Goal: Information Seeking & Learning: Compare options

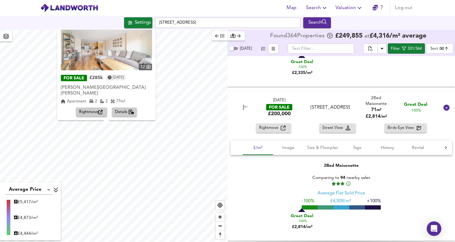
scroll to position [378, 0]
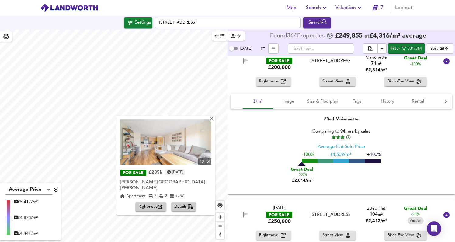
click at [323, 6] on icon "button" at bounding box center [324, 7] width 7 height 7
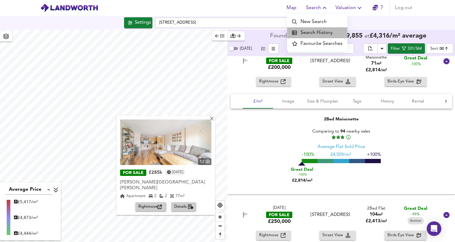
click at [324, 33] on li "Search History" at bounding box center [317, 32] width 60 height 11
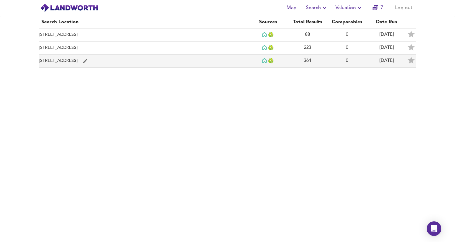
click at [136, 63] on td "[STREET_ADDRESS]" at bounding box center [143, 61] width 209 height 13
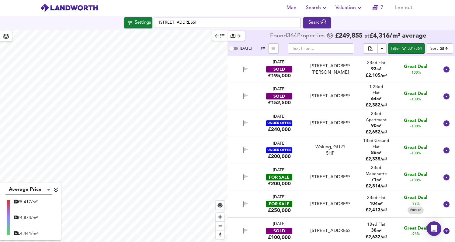
click at [142, 25] on div "Settings" at bounding box center [143, 23] width 16 height 8
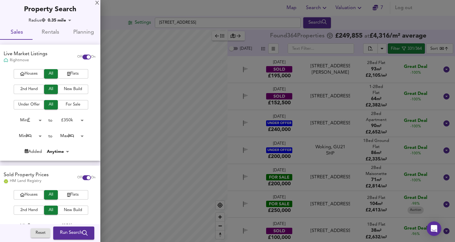
drag, startPoint x: 162, startPoint y: 136, endPoint x: 177, endPoint y: 130, distance: 16.3
click at [194, 118] on div at bounding box center [227, 121] width 455 height 242
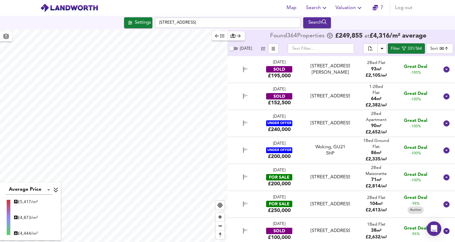
type input "878"
click at [143, 23] on div "Settings" at bounding box center [143, 23] width 16 height 8
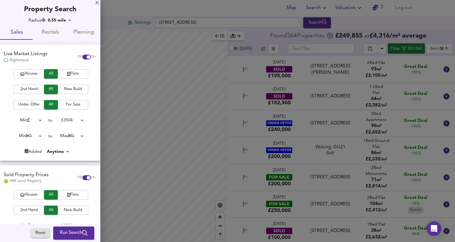
click at [84, 12] on div "Property Search" at bounding box center [50, 7] width 100 height 14
click at [318, 25] on div at bounding box center [227, 121] width 455 height 242
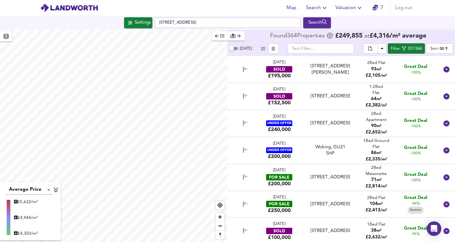
click at [318, 24] on div "Search" at bounding box center [316, 23] width 25 height 8
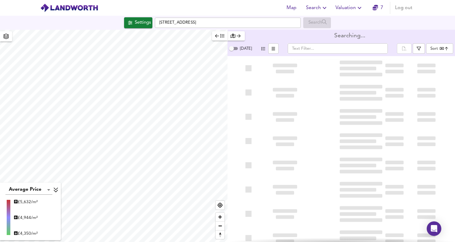
type input "bestdeal"
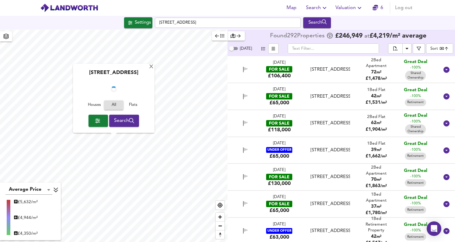
checkbox input "false"
click at [419, 48] on icon "button" at bounding box center [418, 48] width 4 height 4
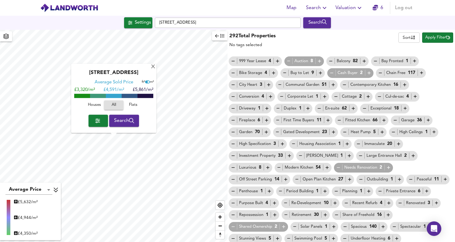
scroll to position [14, 0]
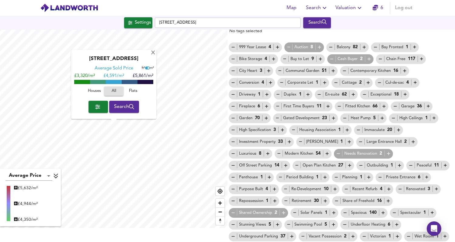
click at [283, 203] on icon "button" at bounding box center [285, 201] width 5 height 5
click at [234, 213] on icon "button" at bounding box center [232, 213] width 3 height 0
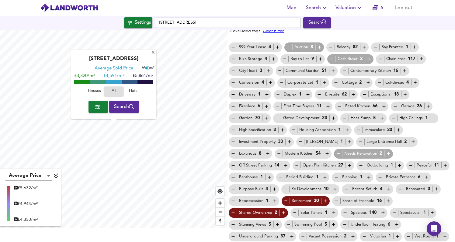
scroll to position [0, 0]
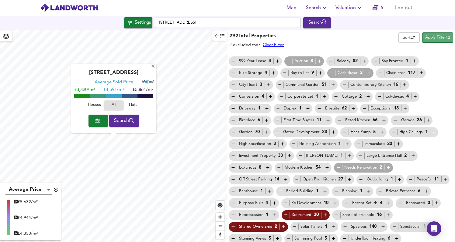
click at [435, 39] on span "Apply Filter" at bounding box center [437, 37] width 25 height 7
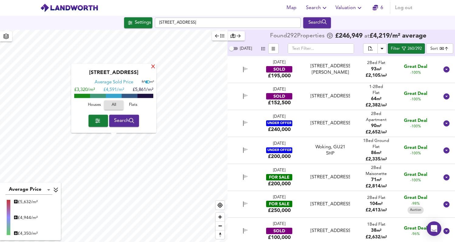
click at [153, 67] on div "X" at bounding box center [152, 67] width 5 height 6
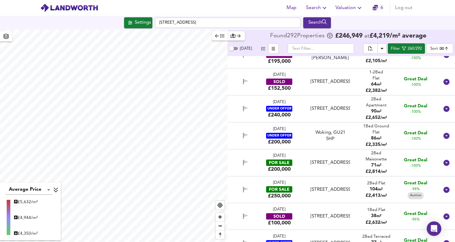
scroll to position [18, 0]
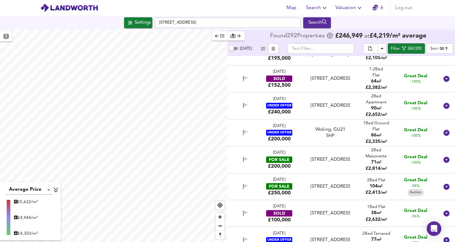
click at [376, 161] on span "71 m²" at bounding box center [376, 163] width 10 height 6
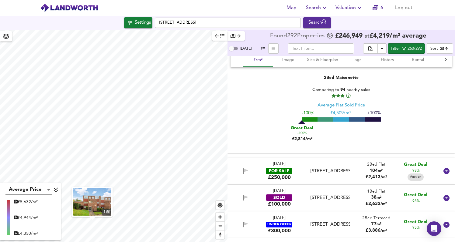
scroll to position [166, 0]
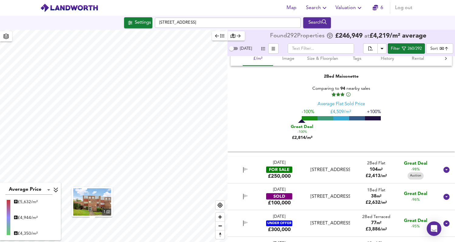
click at [376, 163] on div "2 Bed Flat" at bounding box center [375, 164] width 21 height 6
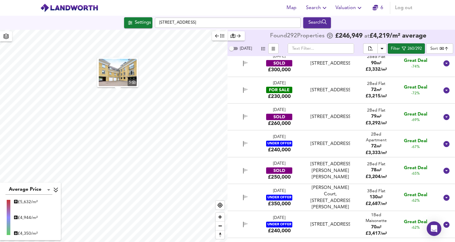
scroll to position [568, 0]
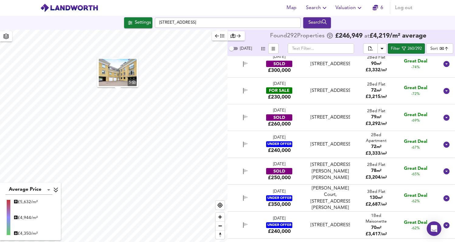
click at [386, 94] on div "2 Bed Flat 72 m² £ 3,215 / m²" at bounding box center [376, 91] width 32 height 19
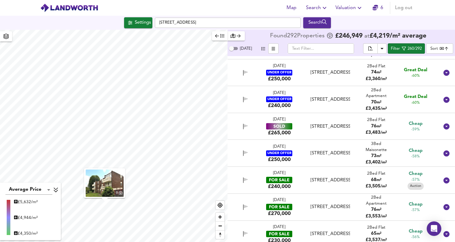
scroll to position [930, 0]
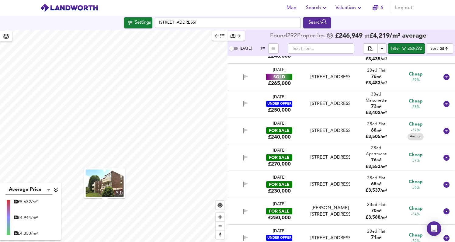
click at [387, 133] on div "2 Bed Flat 68 m² £ 3,505 / m²" at bounding box center [376, 131] width 32 height 19
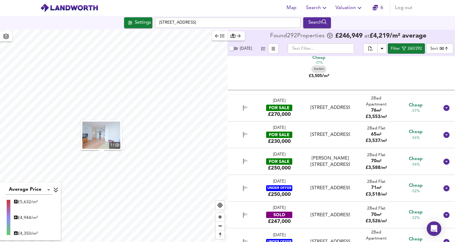
scroll to position [1114, 0]
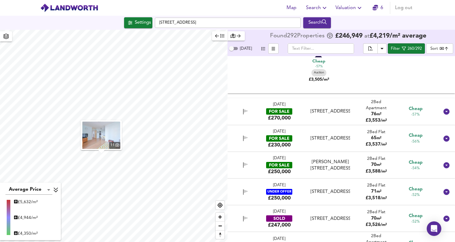
click at [385, 139] on div "2 Bed Flat 65 m² £ 3,537 / m²" at bounding box center [376, 138] width 32 height 19
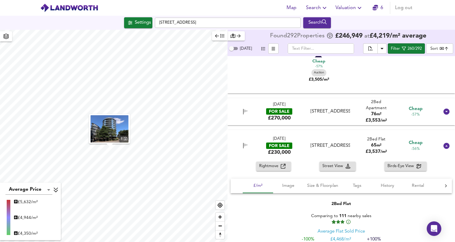
click at [388, 116] on div "76 m²" at bounding box center [376, 114] width 32 height 6
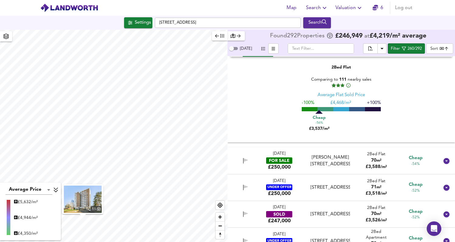
scroll to position [1375, 0]
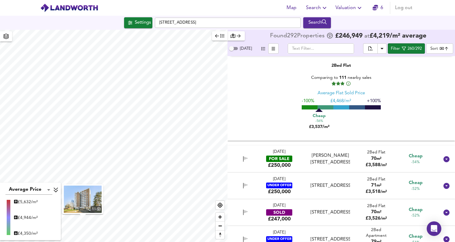
click at [384, 153] on div "2 Bed Flat 70 m² £ 3,588 / m²" at bounding box center [376, 159] width 32 height 19
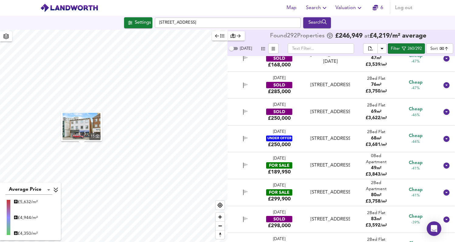
scroll to position [1844, 0]
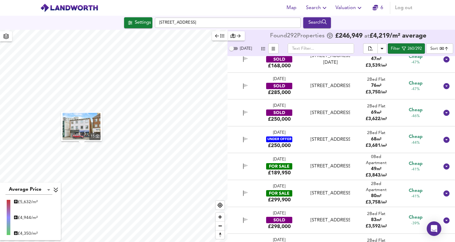
click at [386, 166] on div "0 Bed Apartment" at bounding box center [376, 160] width 32 height 12
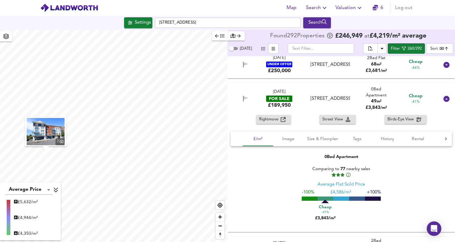
scroll to position [1926, 0]
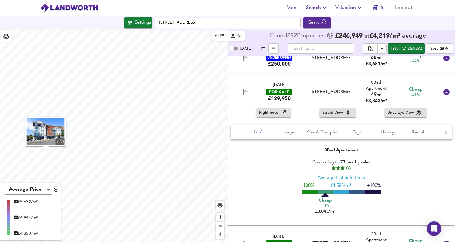
click at [280, 114] on icon "button" at bounding box center [282, 113] width 5 height 5
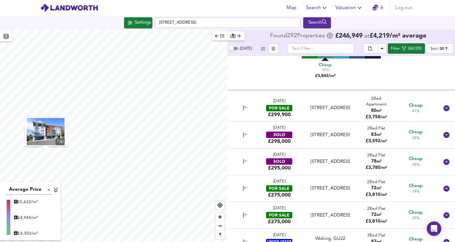
scroll to position [2065, 0]
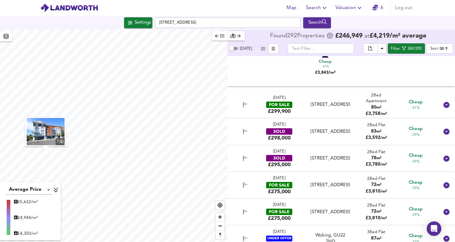
click at [354, 112] on div "[DATE] FOR SALE £299,900 [GEOGRAPHIC_DATA], [STREET_ADDRESS] [STREET_ADDRESS] 2…" at bounding box center [333, 105] width 210 height 20
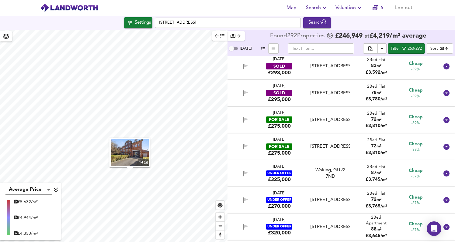
scroll to position [2272, 0]
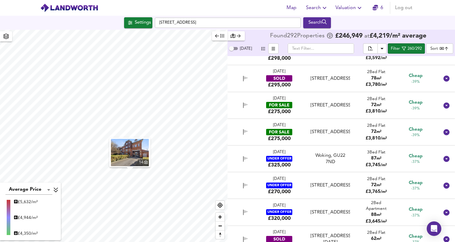
click at [360, 110] on div "2 Bed Flat 72 m² £ 3,810 / m²" at bounding box center [376, 105] width 32 height 19
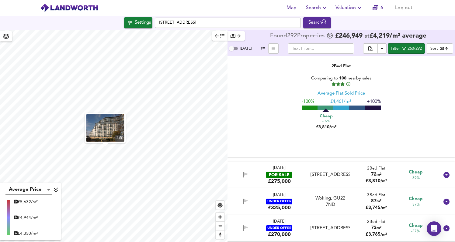
scroll to position [2394, 0]
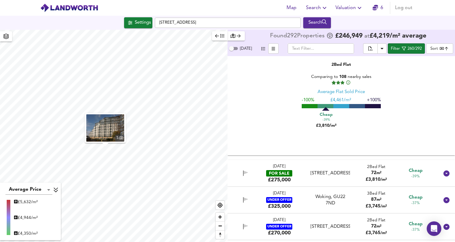
click at [360, 177] on div "2 Bed Flat 72 m² £ 3,810 / m²" at bounding box center [376, 173] width 32 height 19
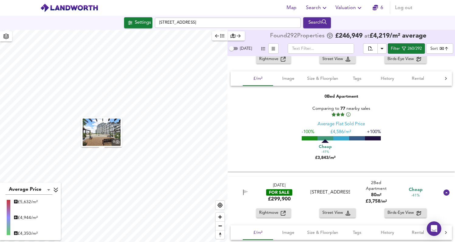
scroll to position [1906, 0]
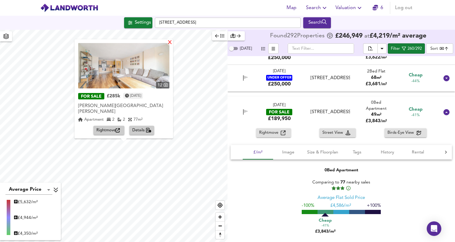
click at [170, 46] on div "X" at bounding box center [169, 43] width 5 height 6
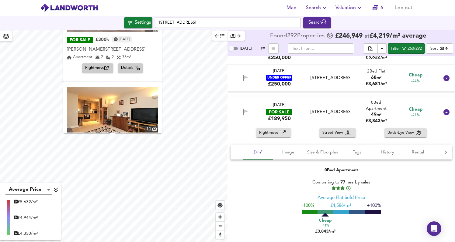
scroll to position [0, 0]
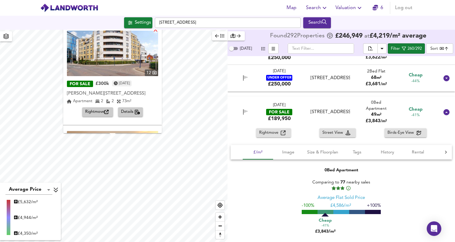
click at [158, 30] on div "X" at bounding box center [155, 31] width 5 height 6
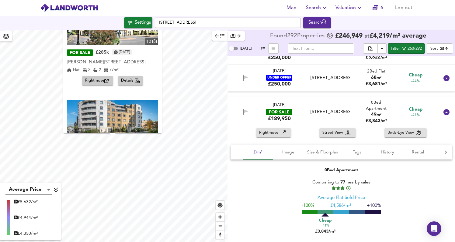
scroll to position [297, 0]
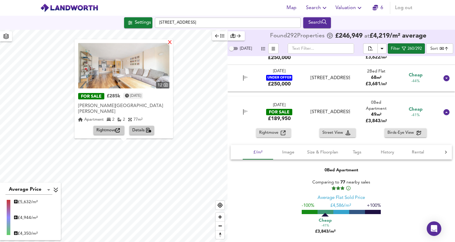
click at [169, 46] on div "X" at bounding box center [169, 43] width 5 height 6
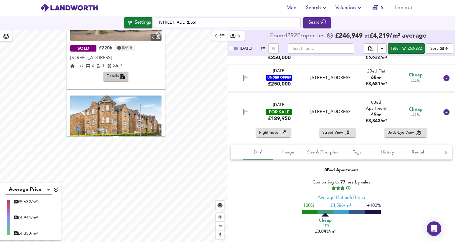
scroll to position [90, 0]
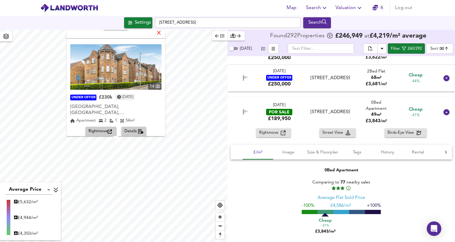
click at [156, 32] on div "X" at bounding box center [158, 34] width 5 height 6
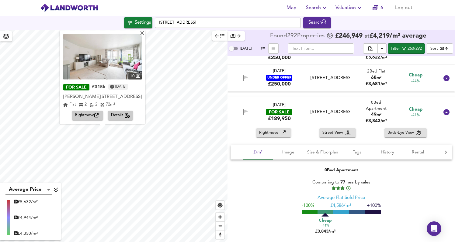
click at [122, 114] on span "Details" at bounding box center [120, 115] width 19 height 7
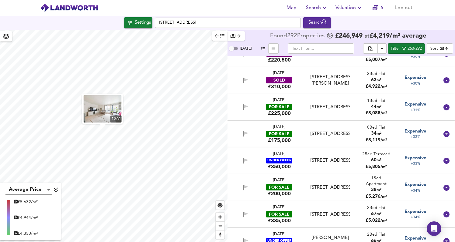
scroll to position [7271, 0]
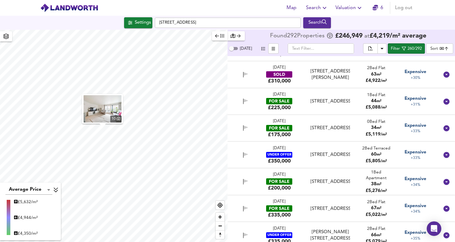
click at [400, 135] on div "Expensive +33%" at bounding box center [415, 129] width 32 height 12
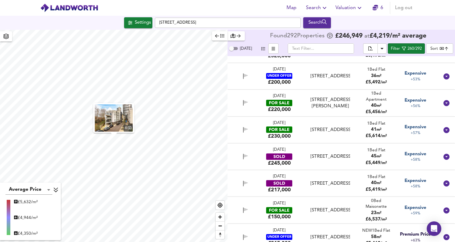
scroll to position [7912, 0]
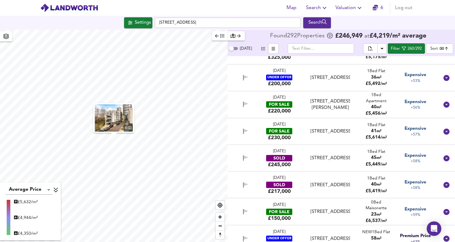
click at [383, 111] on div "40 m²" at bounding box center [376, 107] width 32 height 6
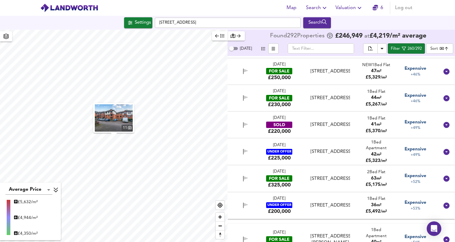
scroll to position [7690, 0]
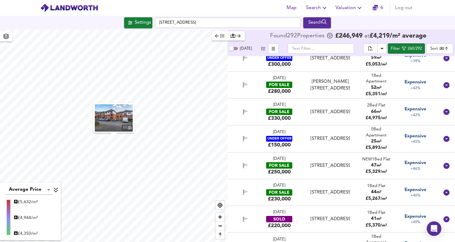
click at [383, 115] on div "66 m²" at bounding box center [375, 112] width 21 height 6
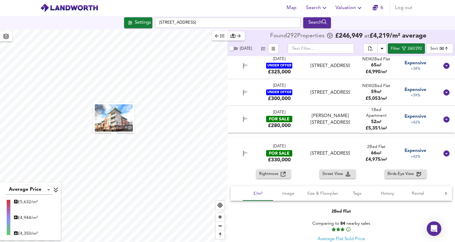
scroll to position [7655, 0]
click at [380, 126] on div "52 m²" at bounding box center [376, 122] width 32 height 6
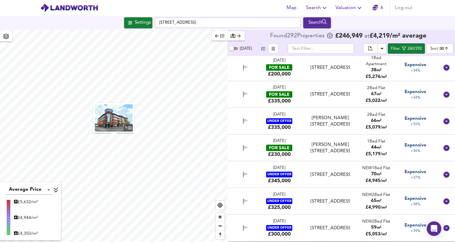
scroll to position [7461, 0]
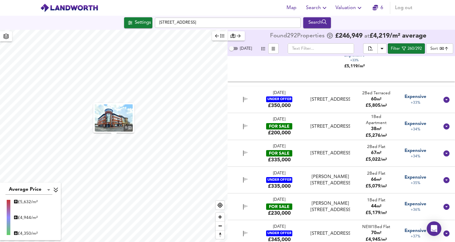
click at [378, 131] on span "m²" at bounding box center [378, 129] width 5 height 4
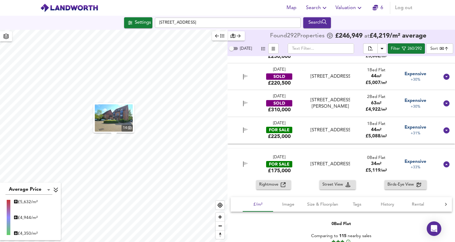
scroll to position [7151, 0]
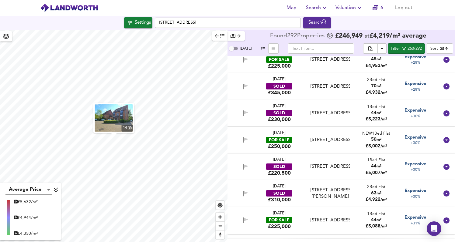
click at [378, 142] on div "[DATE] FOR SALE £250,000 Woking, GU22, GU22 7PB Woking, GU22, GU22 7PB NEW 1 Be…" at bounding box center [340, 140] width 227 height 27
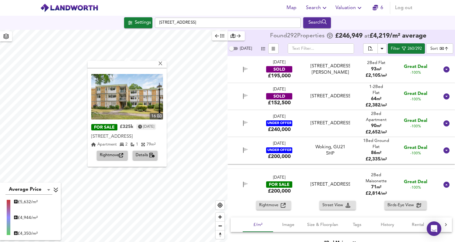
scroll to position [208, 0]
click at [150, 157] on icon "button" at bounding box center [151, 155] width 5 height 5
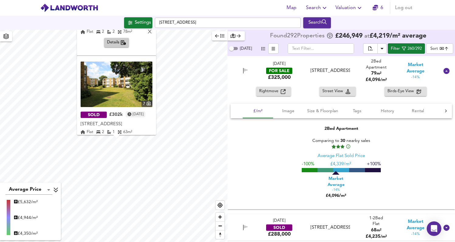
scroll to position [90, 0]
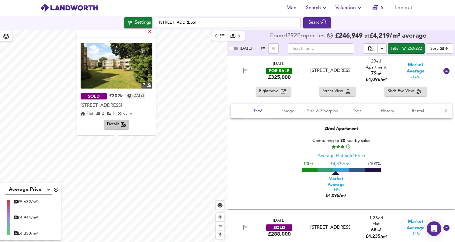
click at [152, 30] on div "X" at bounding box center [149, 32] width 5 height 6
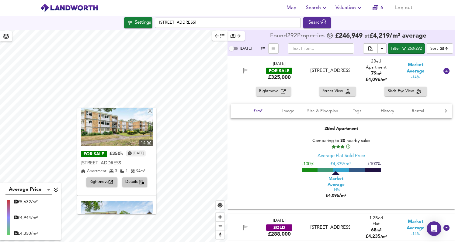
scroll to position [112, 0]
click at [136, 185] on span "Details" at bounding box center [134, 181] width 19 height 7
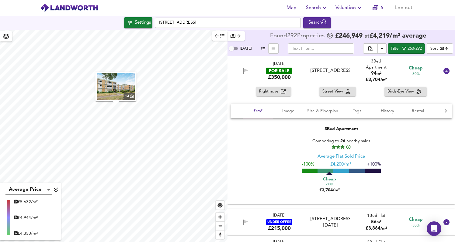
scroll to position [3195, 0]
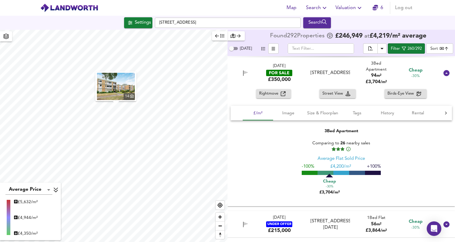
click at [278, 96] on span "Rightmove" at bounding box center [270, 94] width 22 height 7
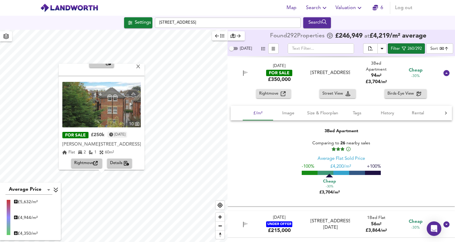
scroll to position [90, 0]
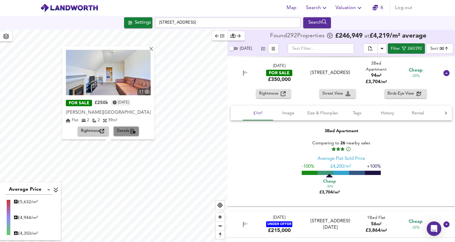
click at [131, 131] on span "Details" at bounding box center [126, 131] width 19 height 7
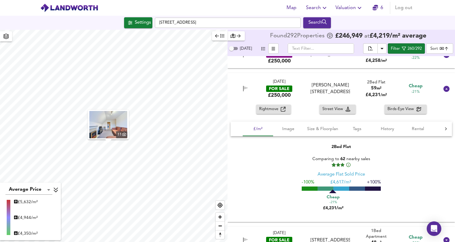
scroll to position [3691, 0]
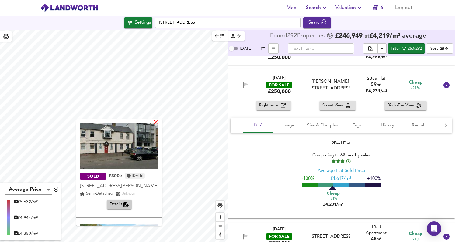
click at [158, 122] on div "X" at bounding box center [155, 123] width 5 height 6
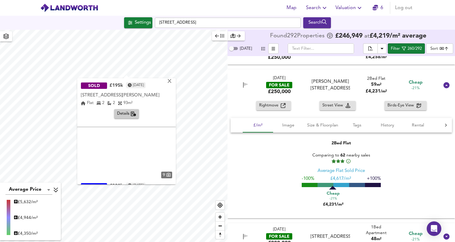
scroll to position [102, 0]
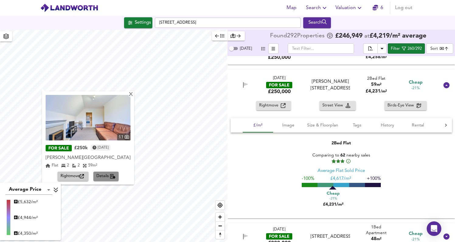
click at [110, 177] on icon "button" at bounding box center [112, 176] width 5 height 5
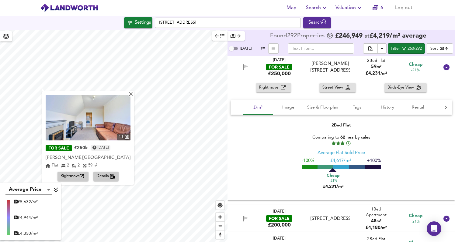
scroll to position [3709, 0]
click at [316, 111] on span "Size & Floorplan" at bounding box center [322, 108] width 31 height 8
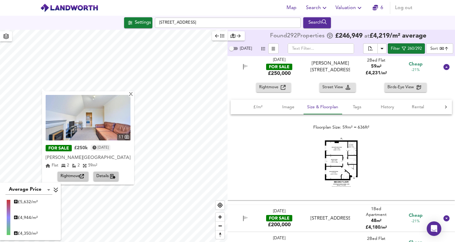
click at [349, 169] on img at bounding box center [341, 162] width 36 height 50
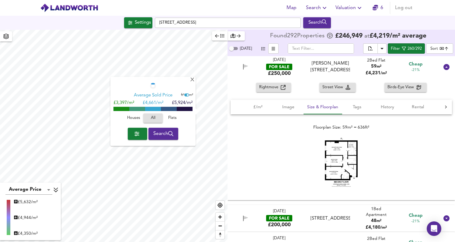
click at [186, 89] on div at bounding box center [152, 88] width 79 height 10
click at [193, 80] on div "X" at bounding box center [192, 80] width 5 height 6
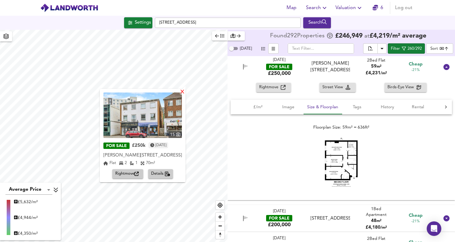
click at [183, 93] on div "X" at bounding box center [182, 93] width 5 height 6
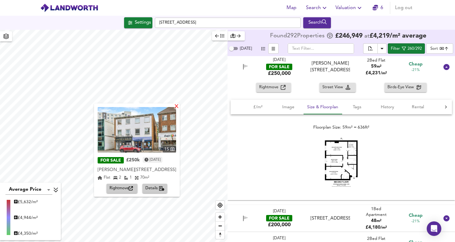
click at [179, 108] on div "X" at bounding box center [176, 107] width 5 height 6
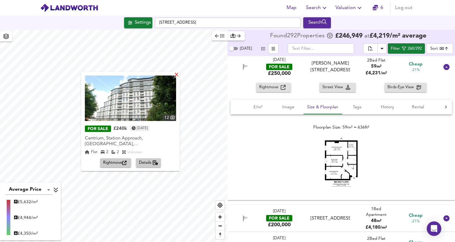
click at [176, 74] on div "X" at bounding box center [176, 76] width 5 height 6
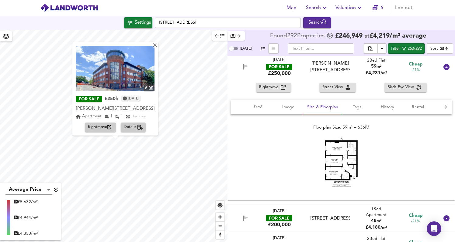
click at [158, 47] on div "6 FOR SALE £250k [DATE] [PERSON_NAME][STREET_ADDRESS][GEOGRAPHIC_DATA][PERSON_N…" at bounding box center [115, 89] width 86 height 94
click at [157, 45] on div "X" at bounding box center [154, 46] width 5 height 6
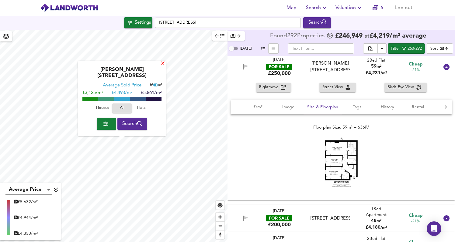
click at [161, 67] on div "X" at bounding box center [162, 64] width 5 height 6
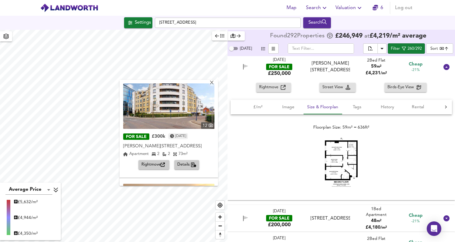
click at [139, 83] on div "X 12 FOR SALE £300k [DATE] [PERSON_NAME][GEOGRAPHIC_DATA][PERSON_NAME] 2 2 73 m…" at bounding box center [113, 136] width 227 height 213
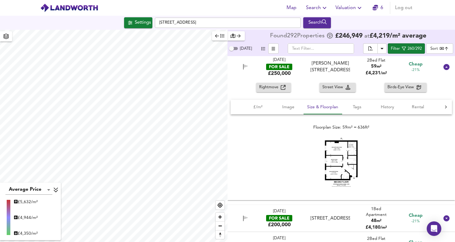
drag, startPoint x: 187, startPoint y: 118, endPoint x: 119, endPoint y: 10, distance: 127.4
click at [119, 10] on div "Map Search Valuation 6 Log out [GEOGRAPHIC_DATA] Search X 12 FOR SALE £300k [DA…" at bounding box center [227, 121] width 455 height 242
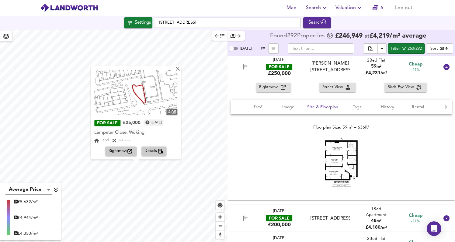
click at [178, 67] on div "4 FOR SALE £25,000 [DATE] Lampeter Close, Woking Lampeter Close, Woking Land Un…" at bounding box center [136, 113] width 90 height 94
click at [178, 70] on div "X" at bounding box center [177, 70] width 5 height 6
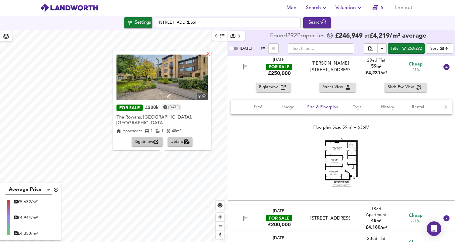
click at [205, 57] on div "X" at bounding box center [207, 54] width 5 height 6
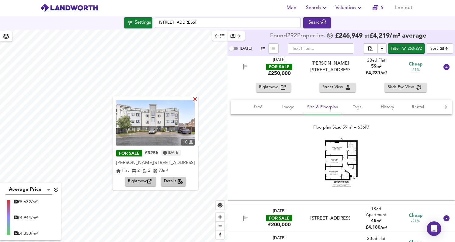
click at [195, 100] on div "X" at bounding box center [194, 100] width 5 height 6
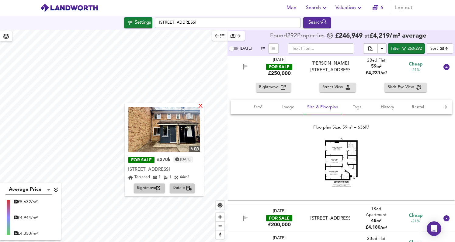
click at [203, 105] on div "X" at bounding box center [200, 107] width 5 height 6
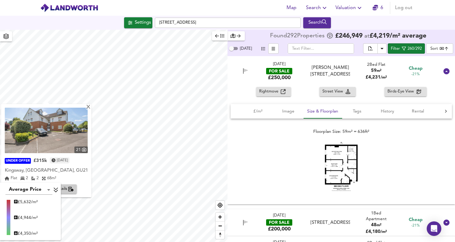
scroll to position [3700, 0]
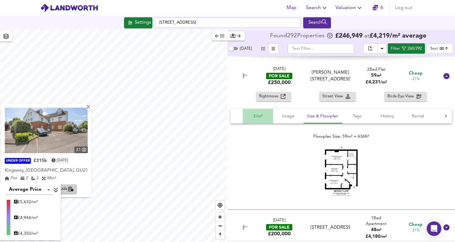
click at [257, 120] on span "£/m²" at bounding box center [257, 117] width 23 height 8
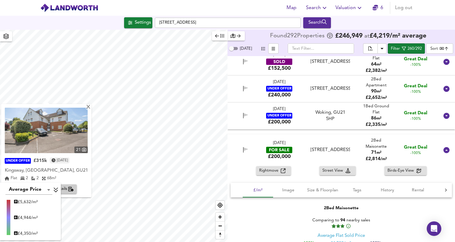
scroll to position [0, 0]
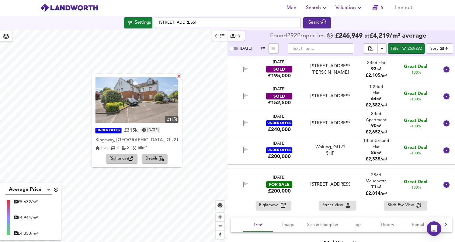
click at [178, 78] on div "X" at bounding box center [178, 77] width 5 height 6
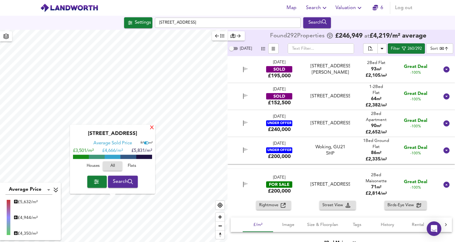
click at [152, 127] on div "X" at bounding box center [151, 128] width 5 height 6
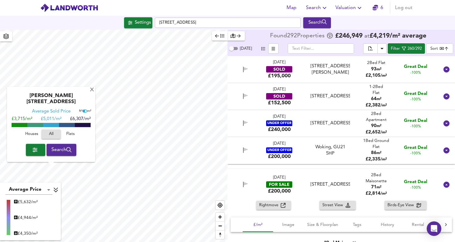
click at [69, 136] on span "Flats" at bounding box center [70, 134] width 16 height 7
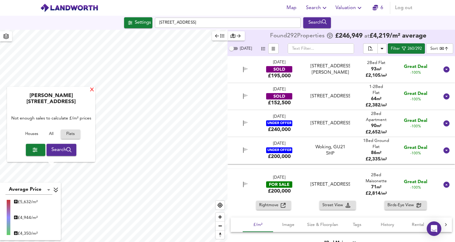
click at [91, 93] on div "X" at bounding box center [91, 91] width 5 height 6
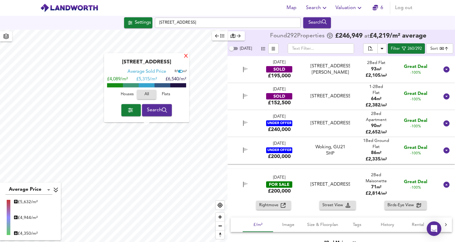
click at [185, 57] on div "X" at bounding box center [185, 57] width 5 height 6
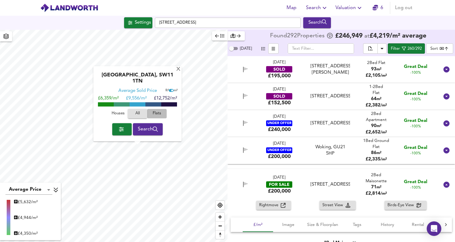
click at [154, 115] on span "Flats" at bounding box center [157, 114] width 16 height 7
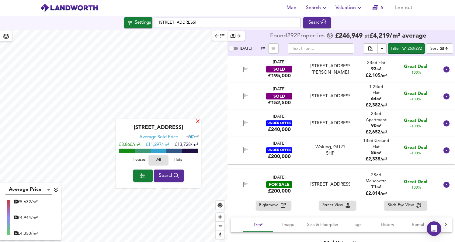
click at [197, 120] on div "X" at bounding box center [197, 122] width 5 height 6
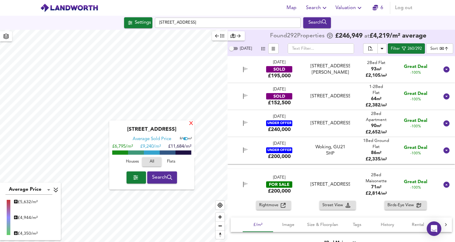
click at [192, 124] on div "X" at bounding box center [190, 124] width 5 height 6
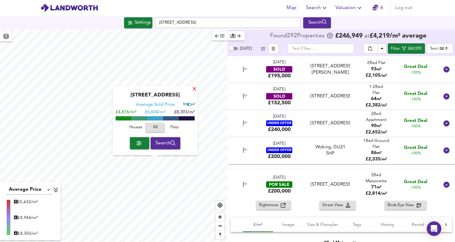
click at [195, 89] on div "X" at bounding box center [194, 90] width 5 height 6
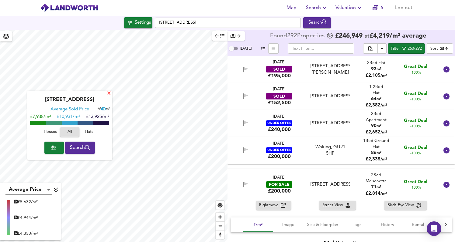
click at [108, 91] on div "X" at bounding box center [108, 94] width 5 height 6
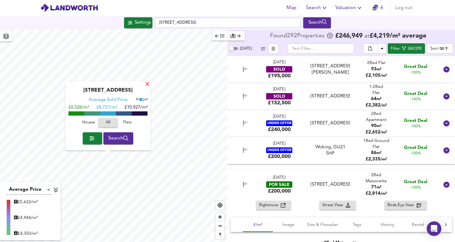
click at [147, 84] on div "X" at bounding box center [147, 85] width 5 height 6
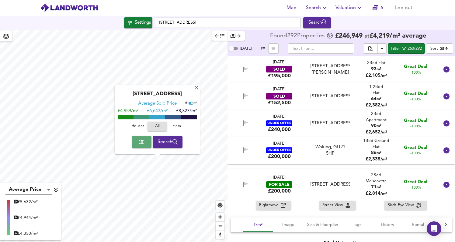
click at [139, 143] on icon "button" at bounding box center [141, 142] width 5 height 5
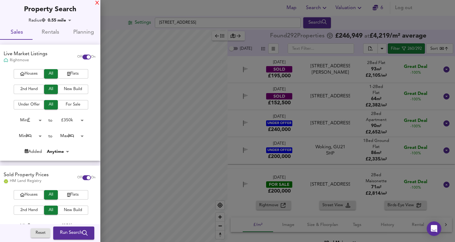
click at [96, 3] on div "X" at bounding box center [97, 3] width 4 height 4
